Goal: Task Accomplishment & Management: Use online tool/utility

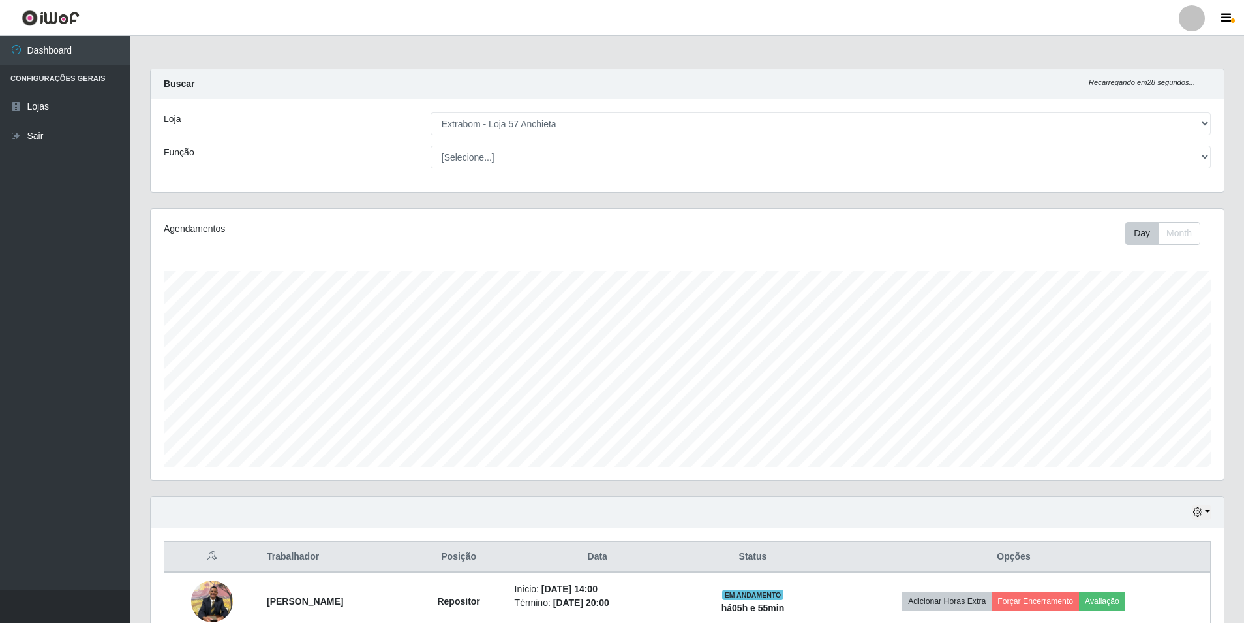
select select "470"
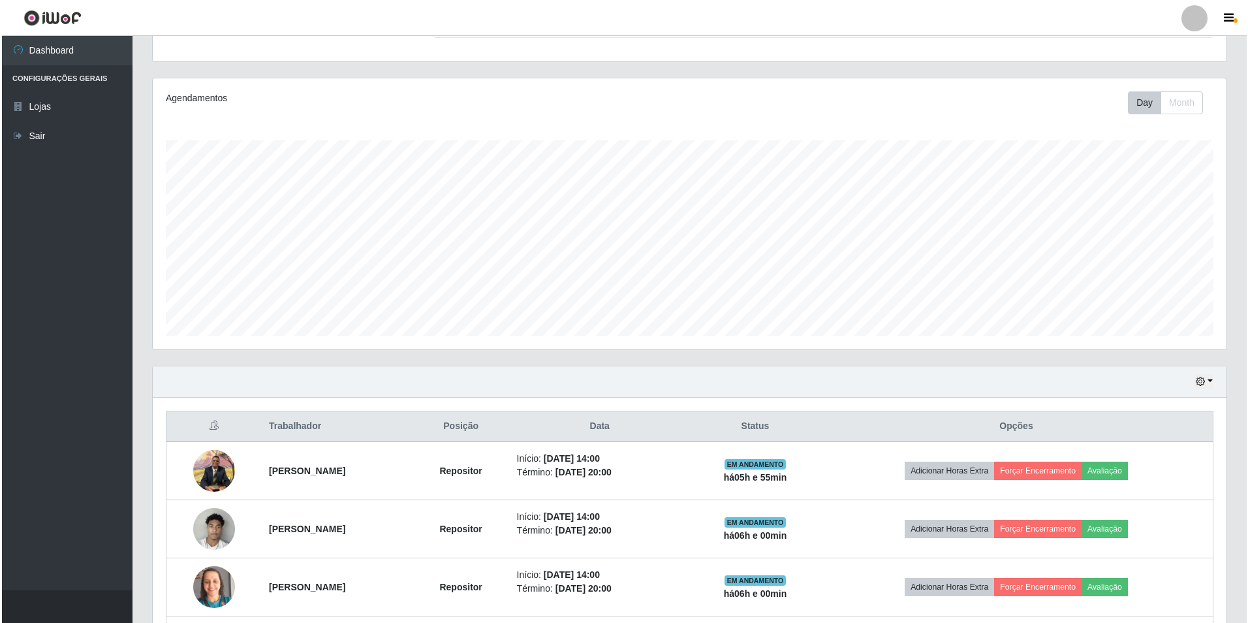
scroll to position [244, 0]
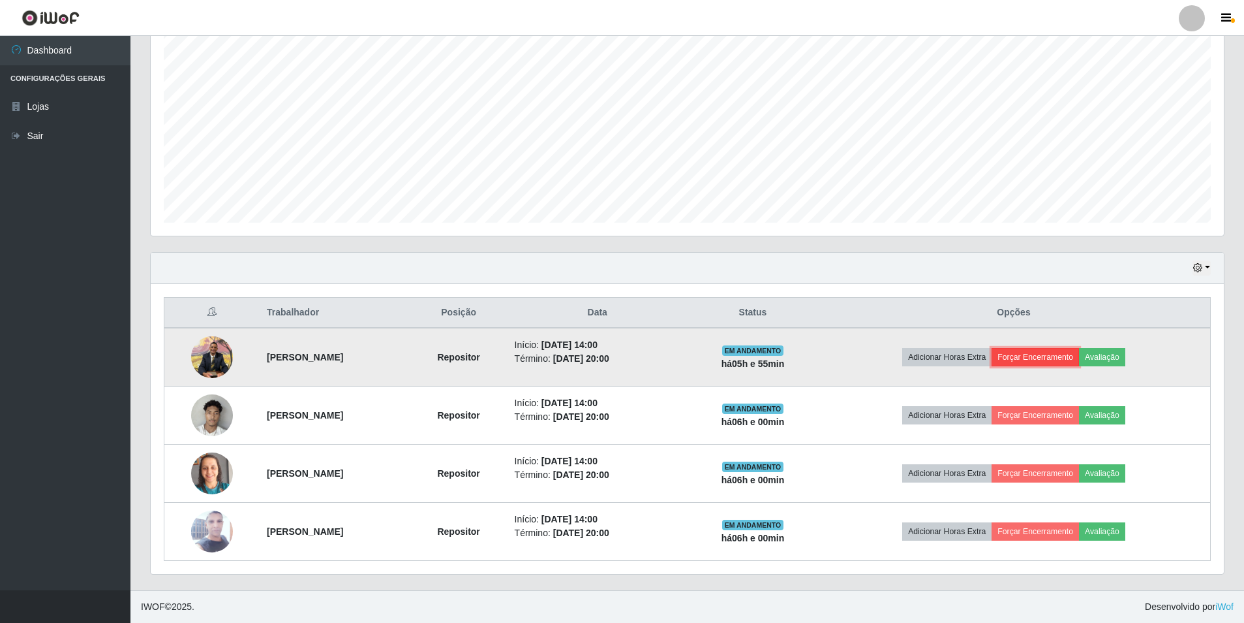
click at [1059, 362] on button "Forçar Encerramento" at bounding box center [1035, 357] width 87 height 18
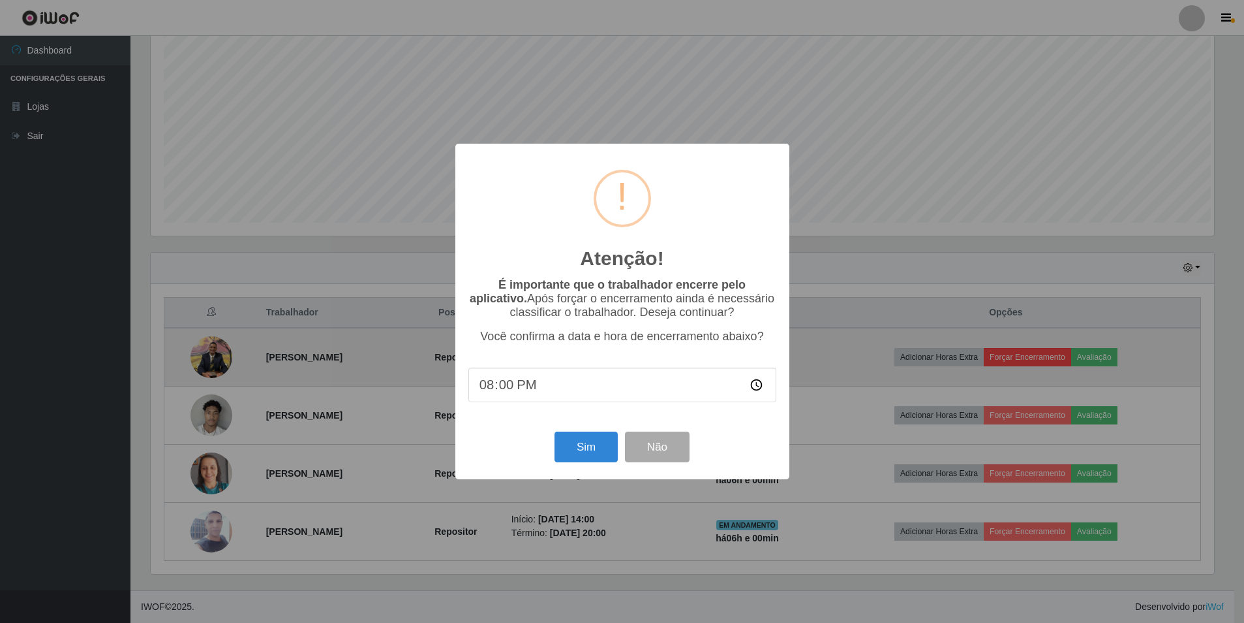
scroll to position [271, 1067]
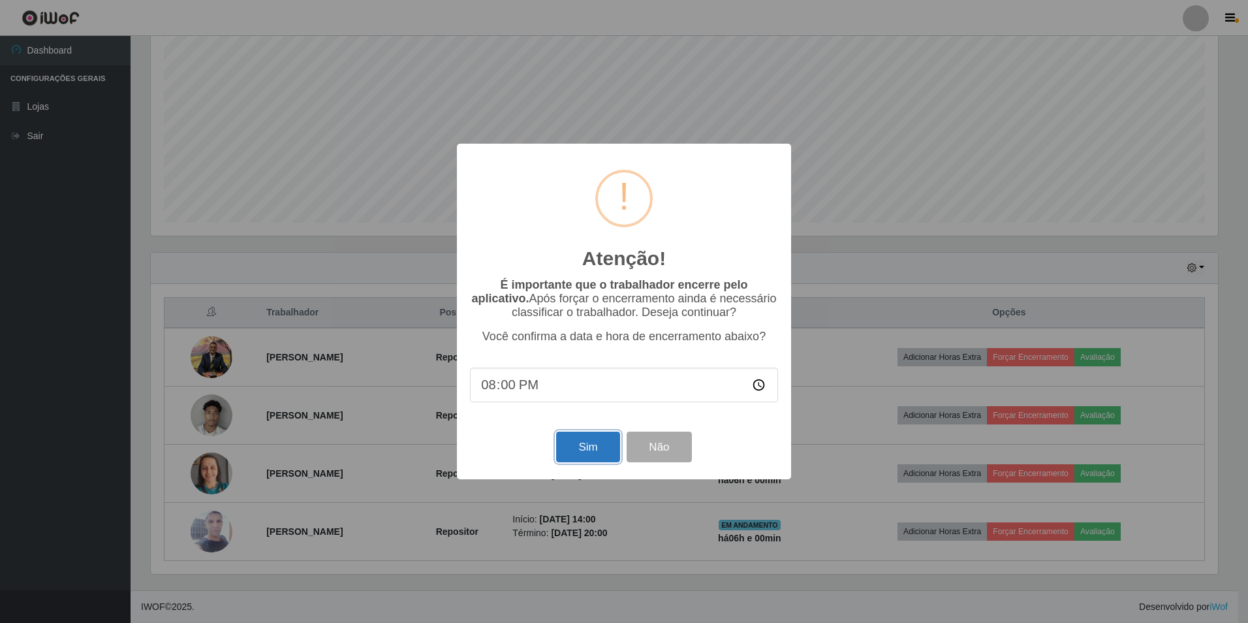
click at [576, 452] on button "Sim" at bounding box center [587, 446] width 63 height 31
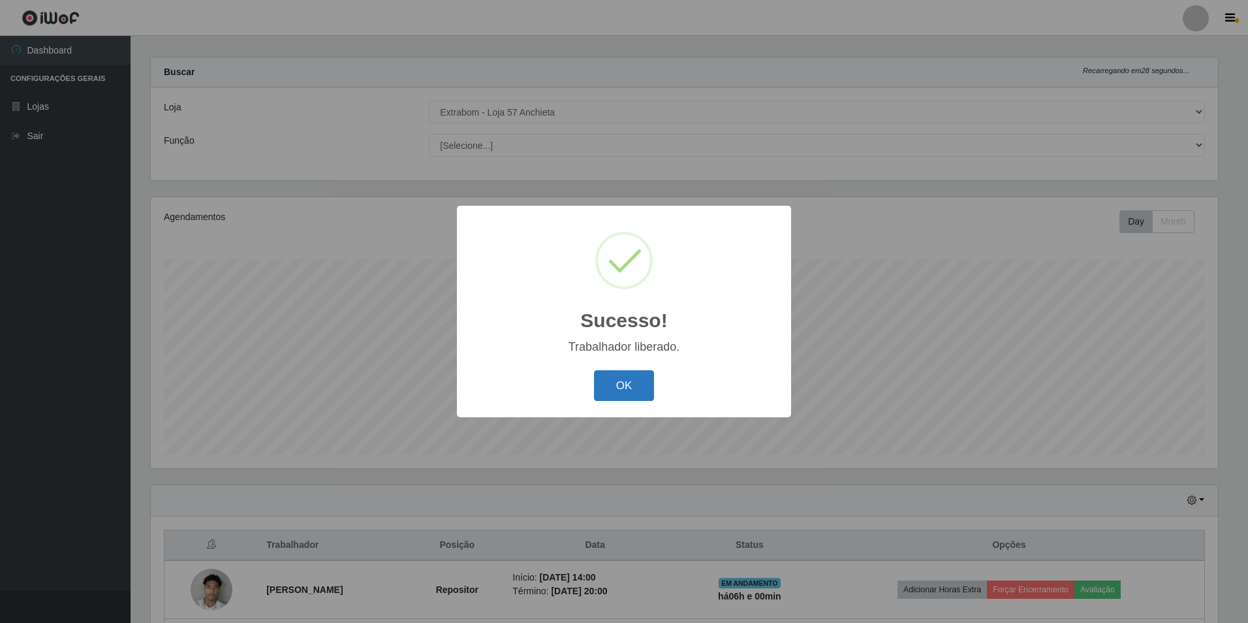
click at [637, 397] on button "OK" at bounding box center [624, 385] width 61 height 31
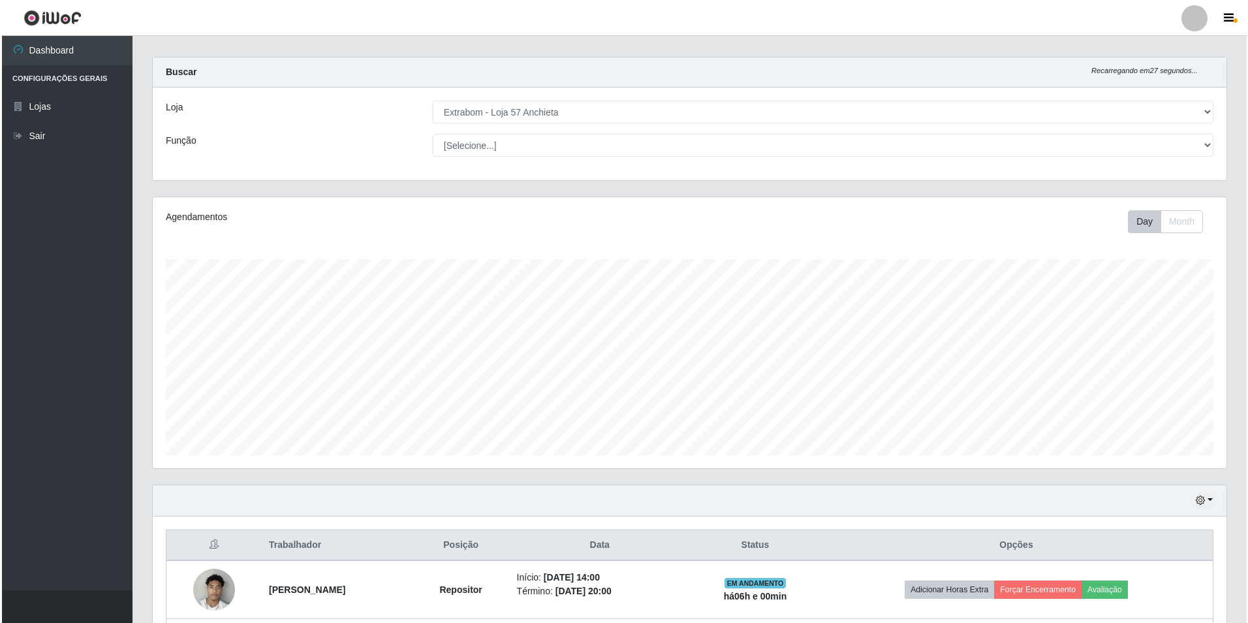
scroll to position [186, 0]
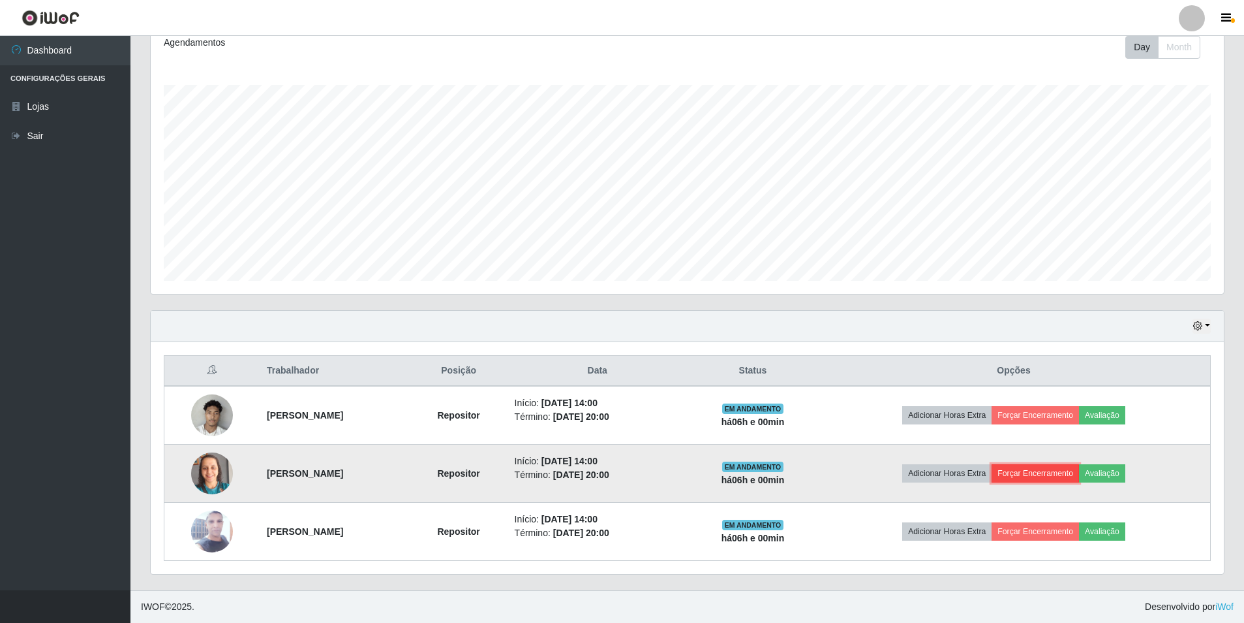
click at [1038, 476] on button "Forçar Encerramento" at bounding box center [1035, 473] width 87 height 18
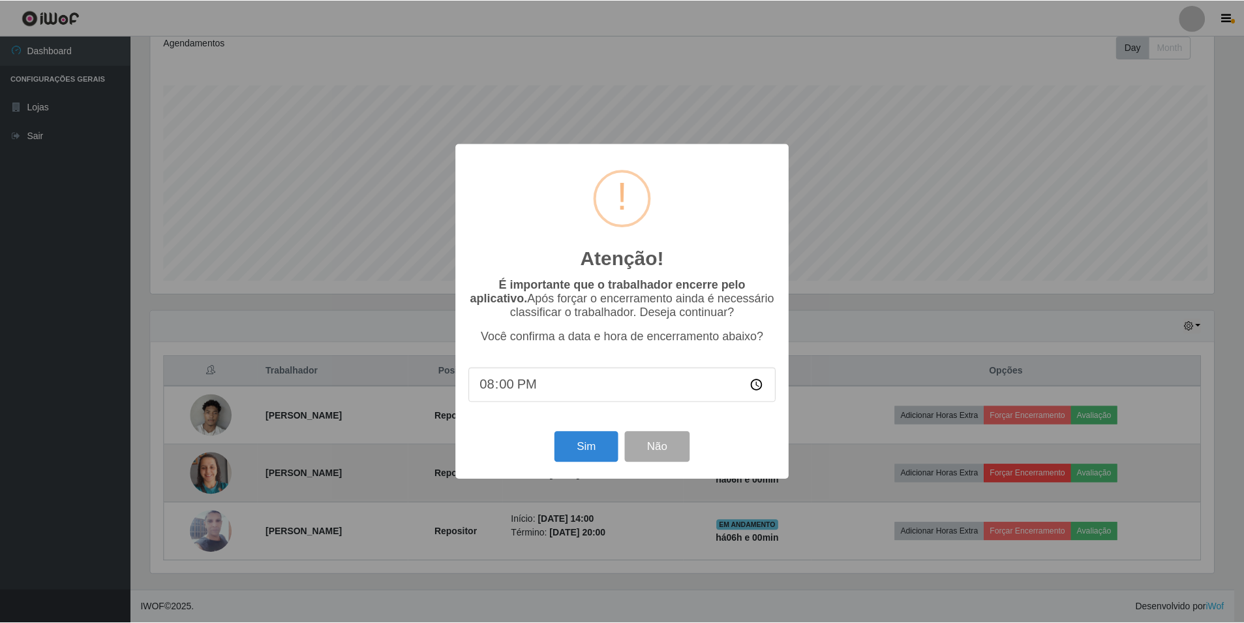
scroll to position [271, 1067]
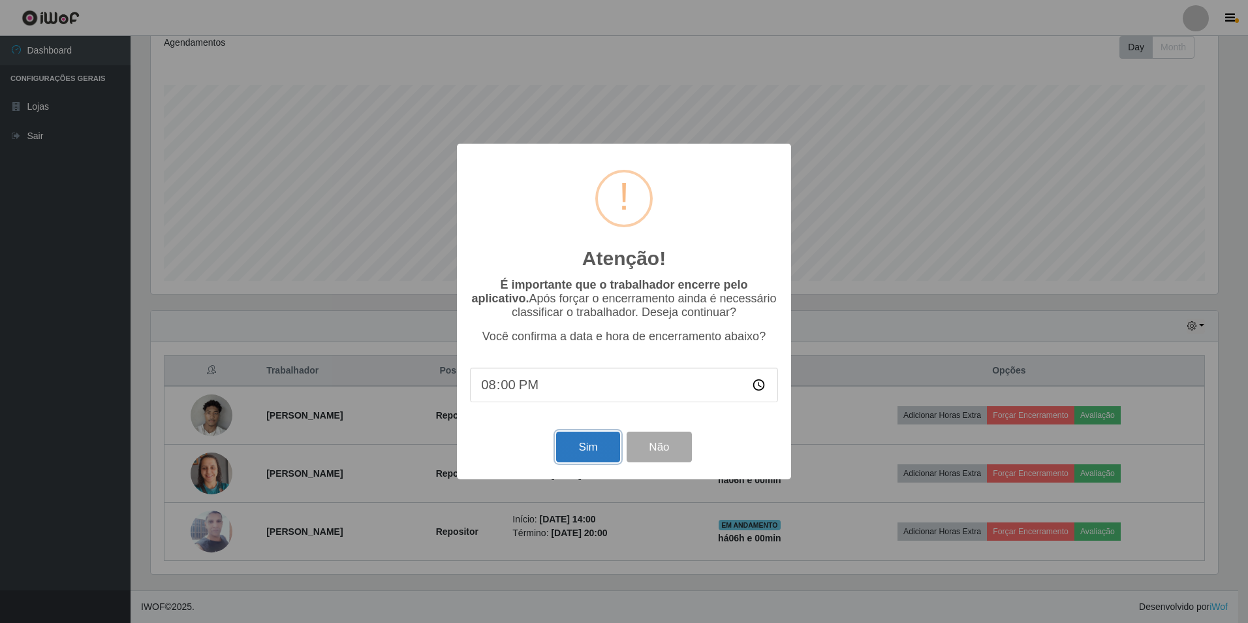
click at [596, 448] on button "Sim" at bounding box center [587, 446] width 63 height 31
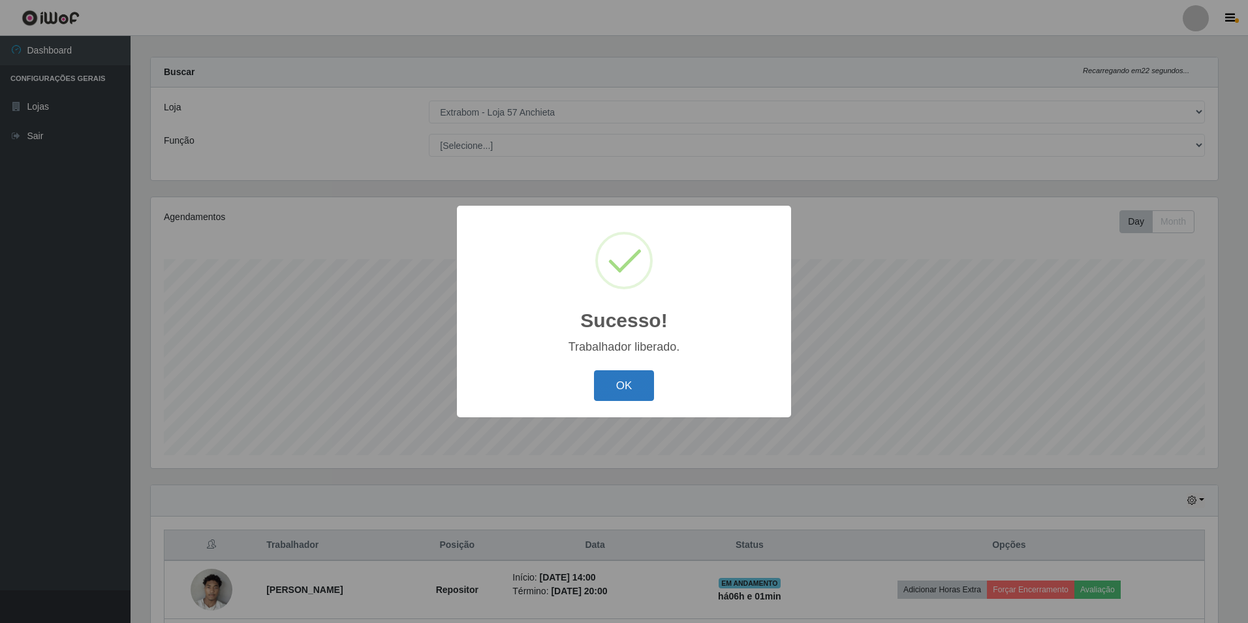
click at [621, 392] on button "OK" at bounding box center [624, 385] width 61 height 31
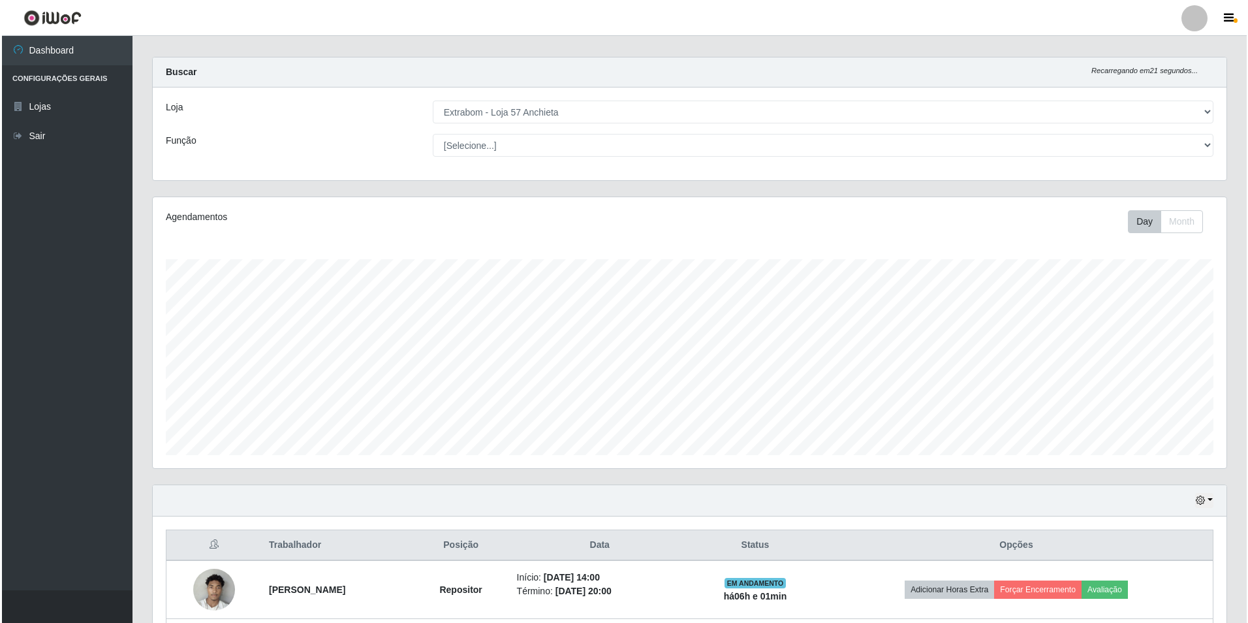
scroll to position [128, 0]
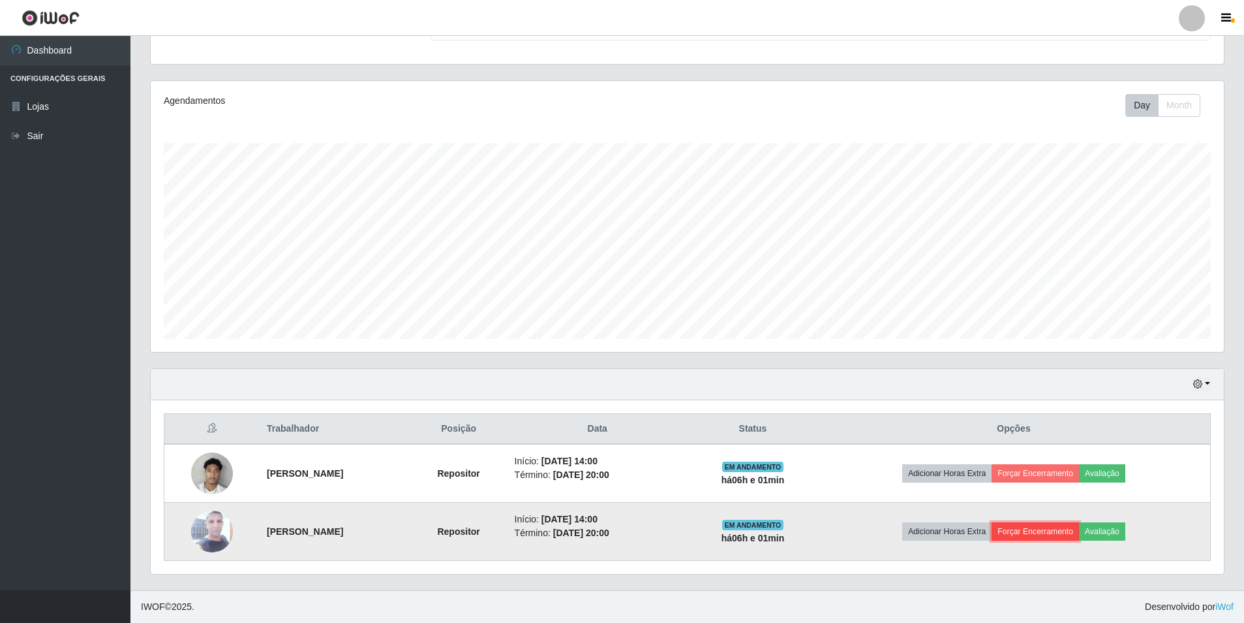
click at [1040, 530] on button "Forçar Encerramento" at bounding box center [1035, 531] width 87 height 18
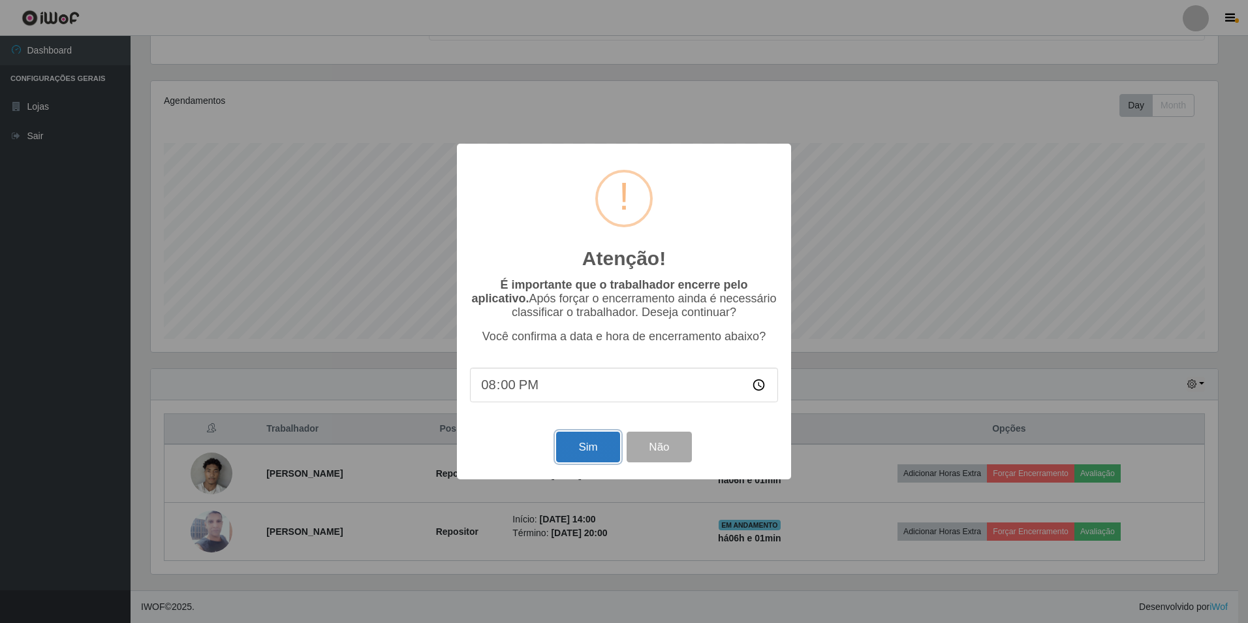
click at [579, 439] on button "Sim" at bounding box center [587, 446] width 63 height 31
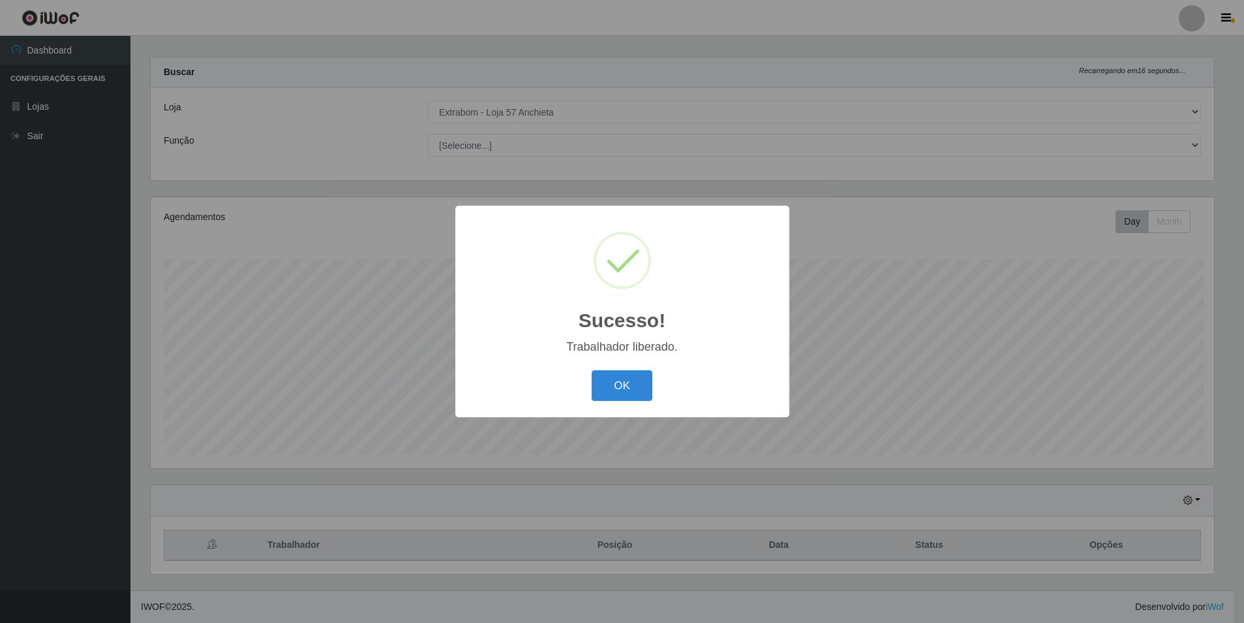
scroll to position [0, 0]
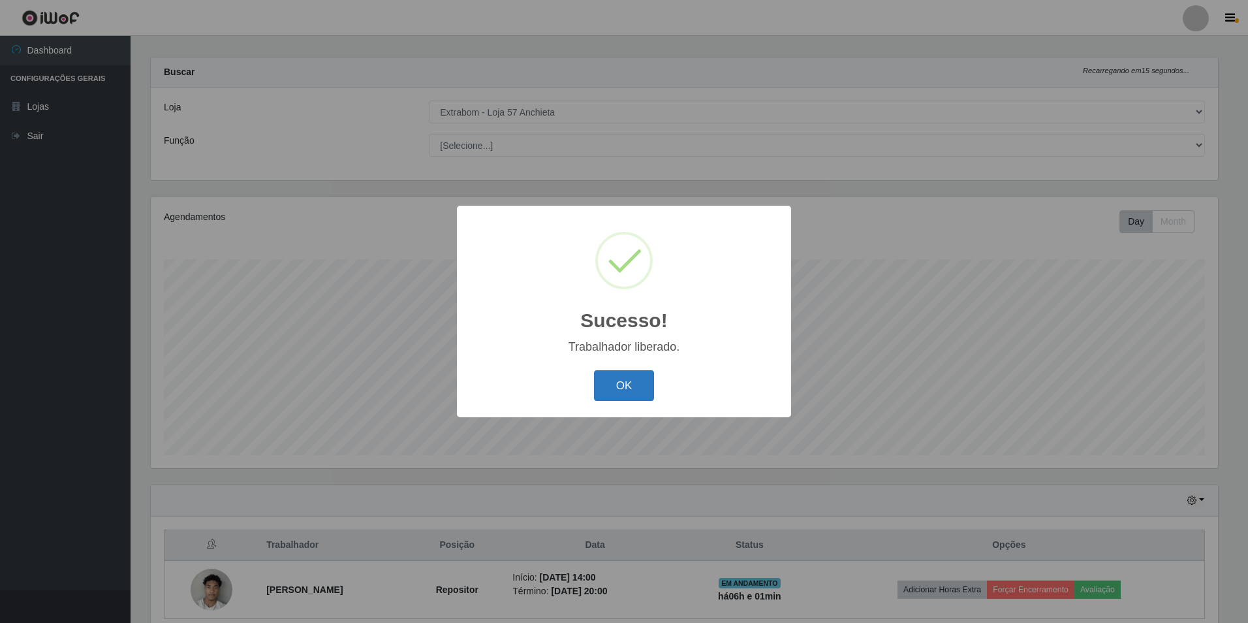
click at [642, 395] on button "OK" at bounding box center [624, 385] width 61 height 31
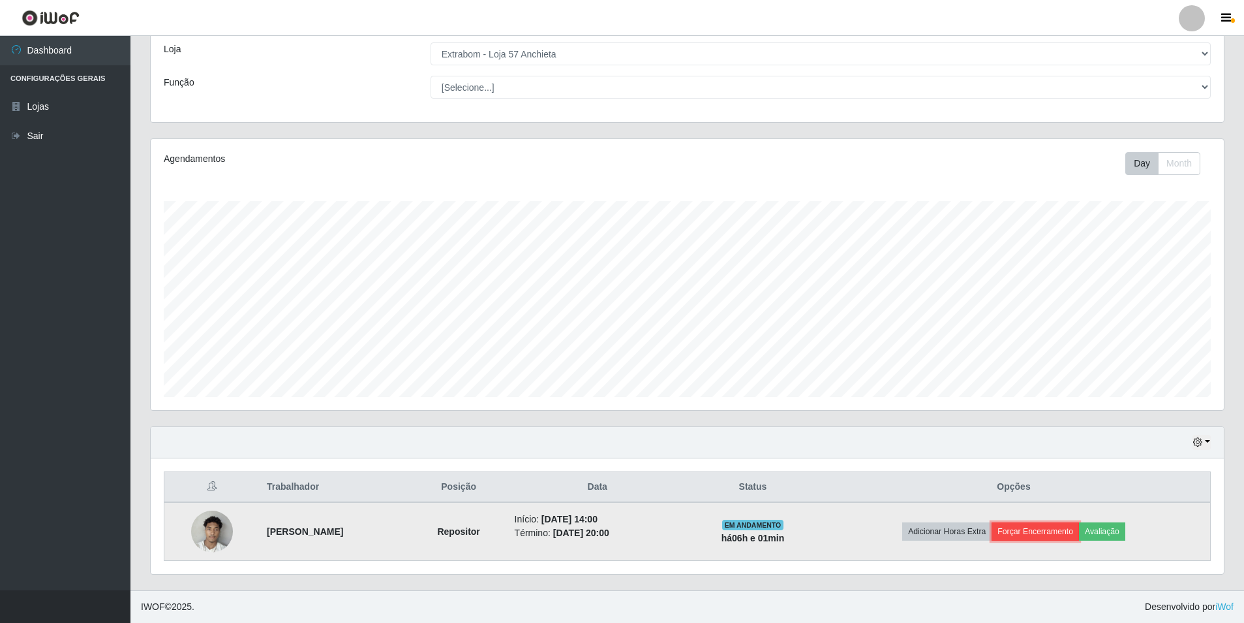
click at [1036, 527] on button "Forçar Encerramento" at bounding box center [1035, 531] width 87 height 18
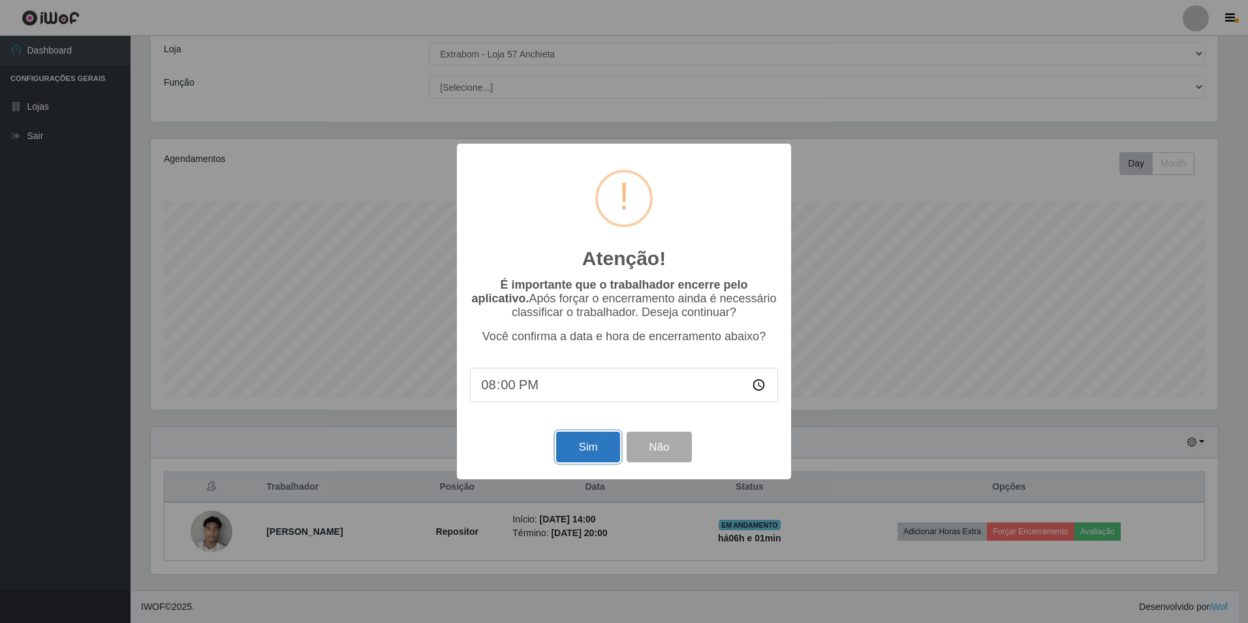
click at [581, 452] on button "Sim" at bounding box center [587, 446] width 63 height 31
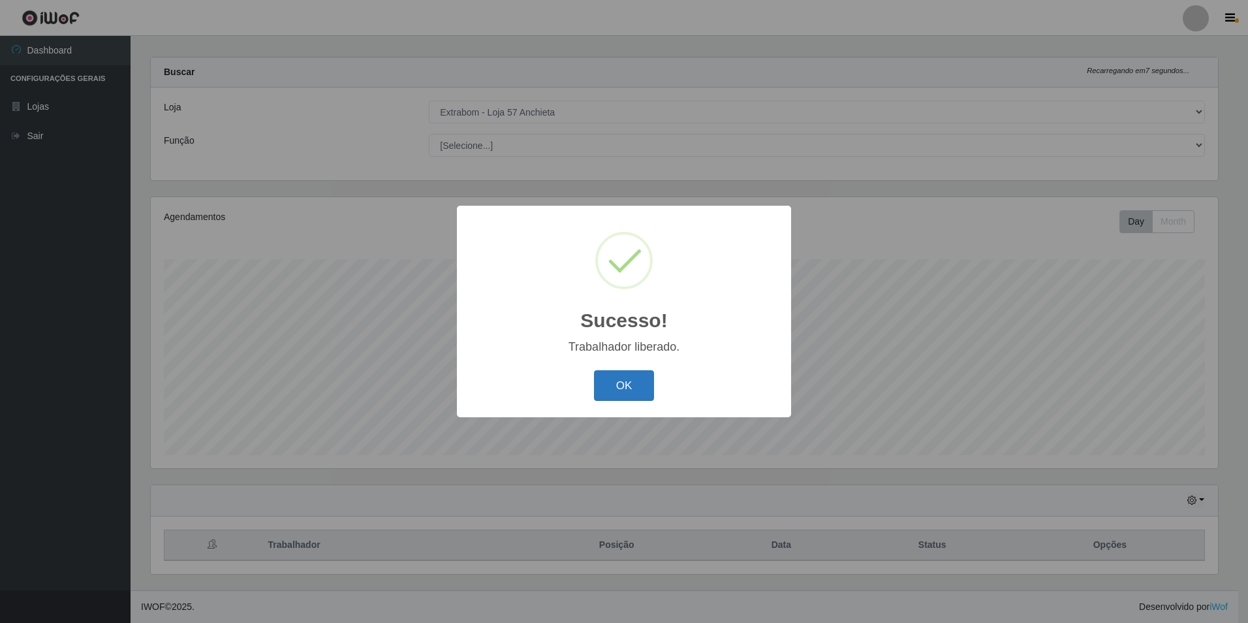
click at [600, 388] on button "OK" at bounding box center [624, 385] width 61 height 31
